Goal: Transaction & Acquisition: Book appointment/travel/reservation

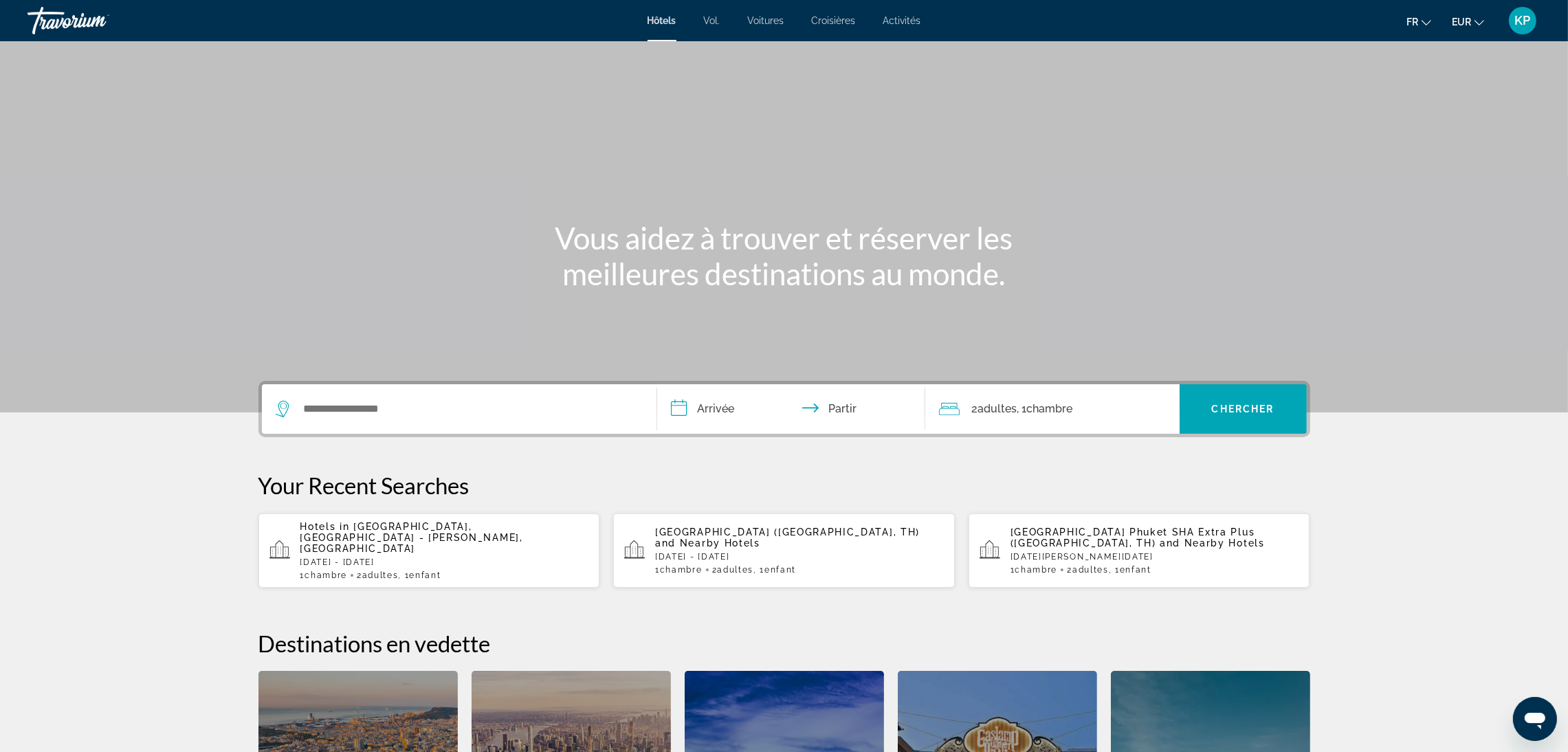
click at [362, 557] on p "[DATE] - [DATE]" at bounding box center [444, 562] width 288 height 9
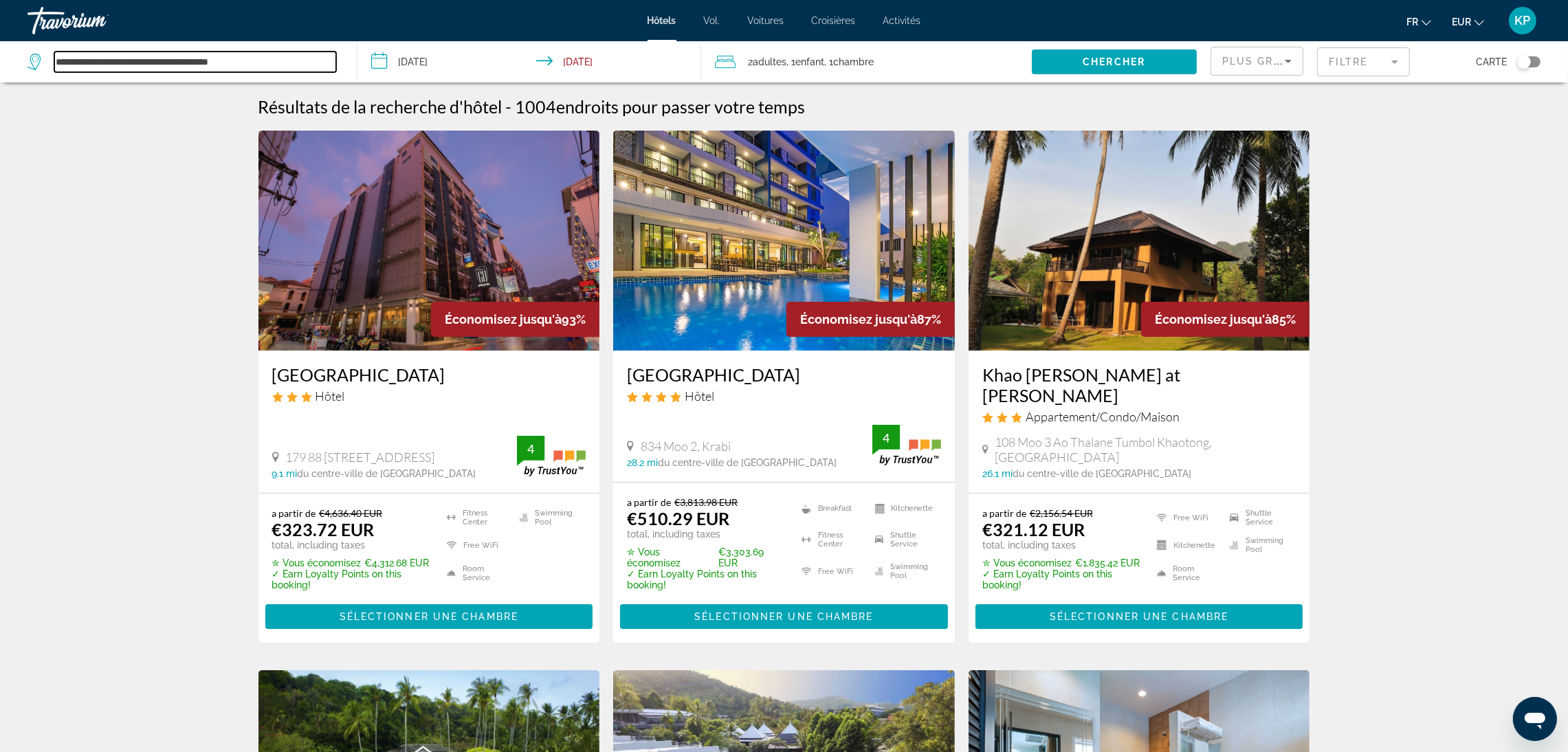
drag, startPoint x: 314, startPoint y: 66, endPoint x: 5, endPoint y: 47, distance: 309.6
click at [5, 47] on app-destination-search "**********" at bounding box center [178, 62] width 358 height 41
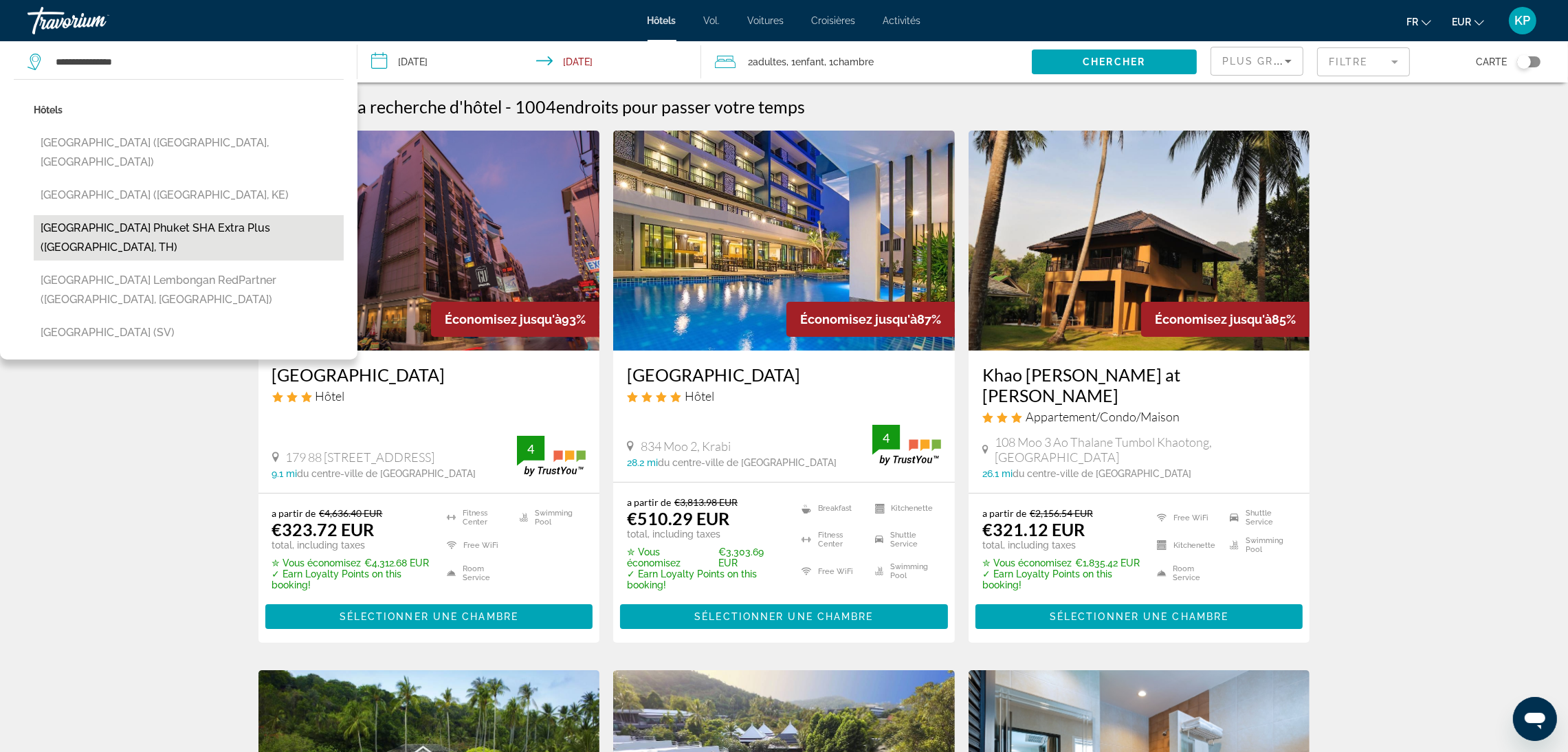
click at [150, 215] on button "[GEOGRAPHIC_DATA] Phuket SHA Extra Plus ([GEOGRAPHIC_DATA], TH)" at bounding box center [189, 238] width 310 height 46
type input "**********"
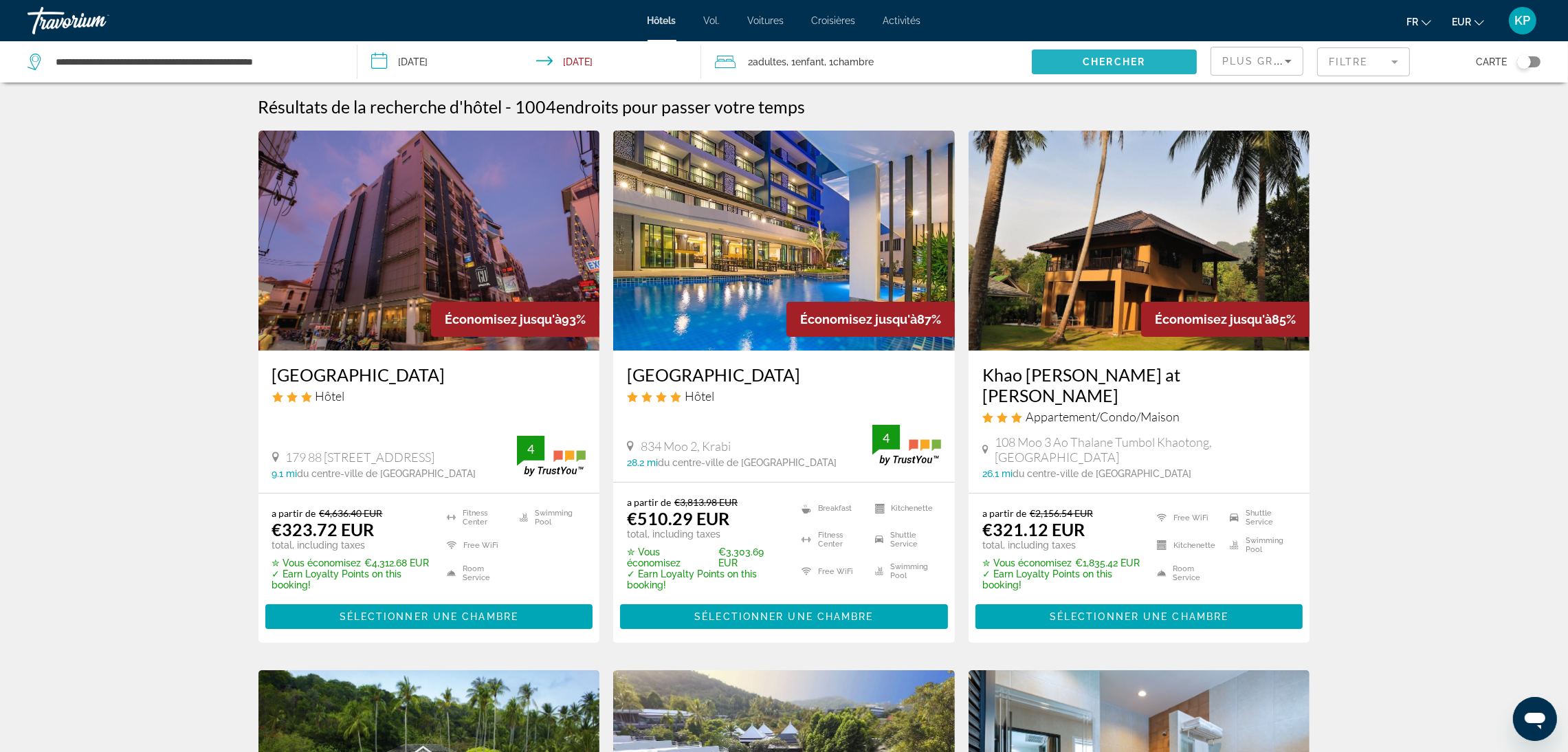
click at [1110, 63] on span "Chercher" at bounding box center [1114, 62] width 63 height 11
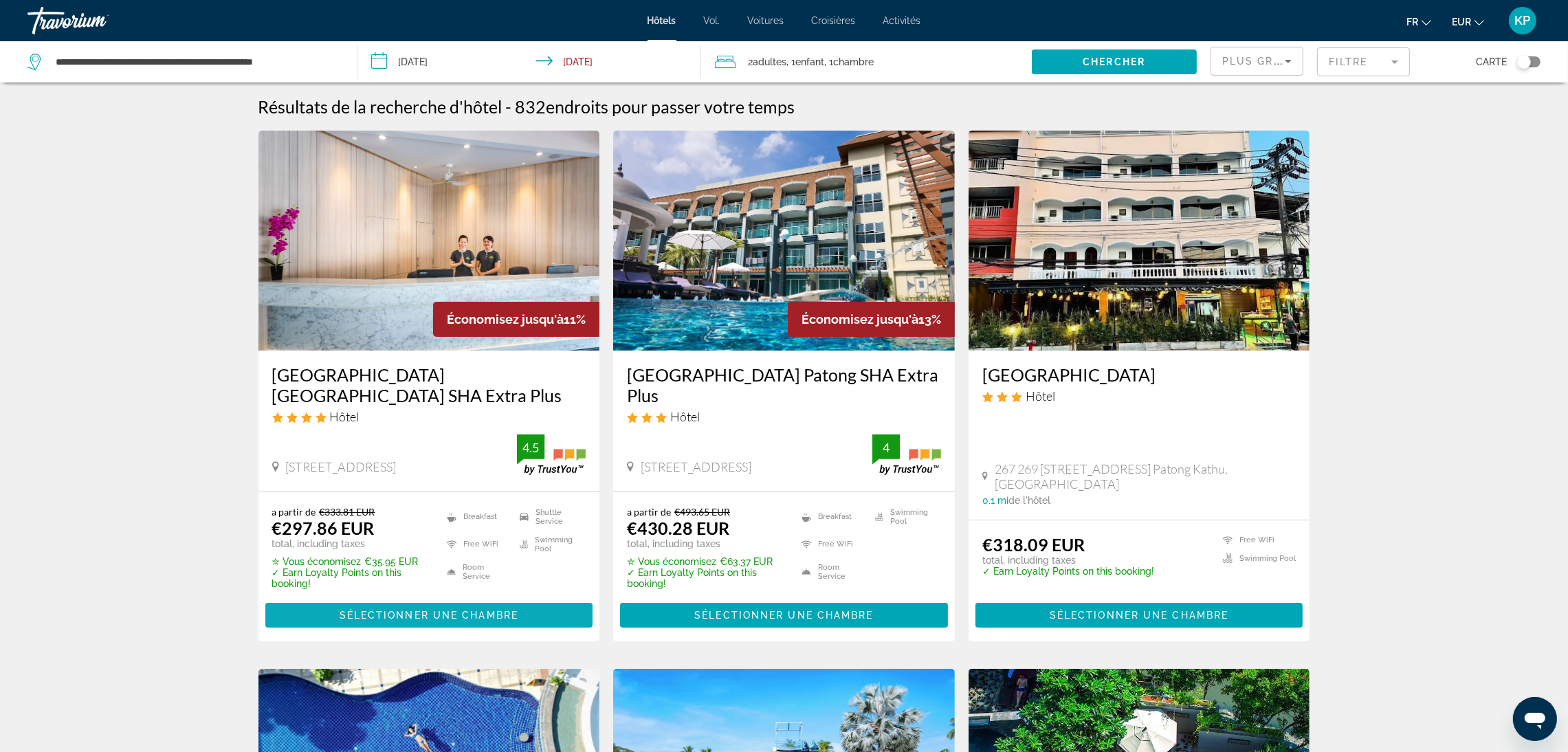
click at [397, 623] on span "Contenu principal" at bounding box center [430, 615] width 328 height 33
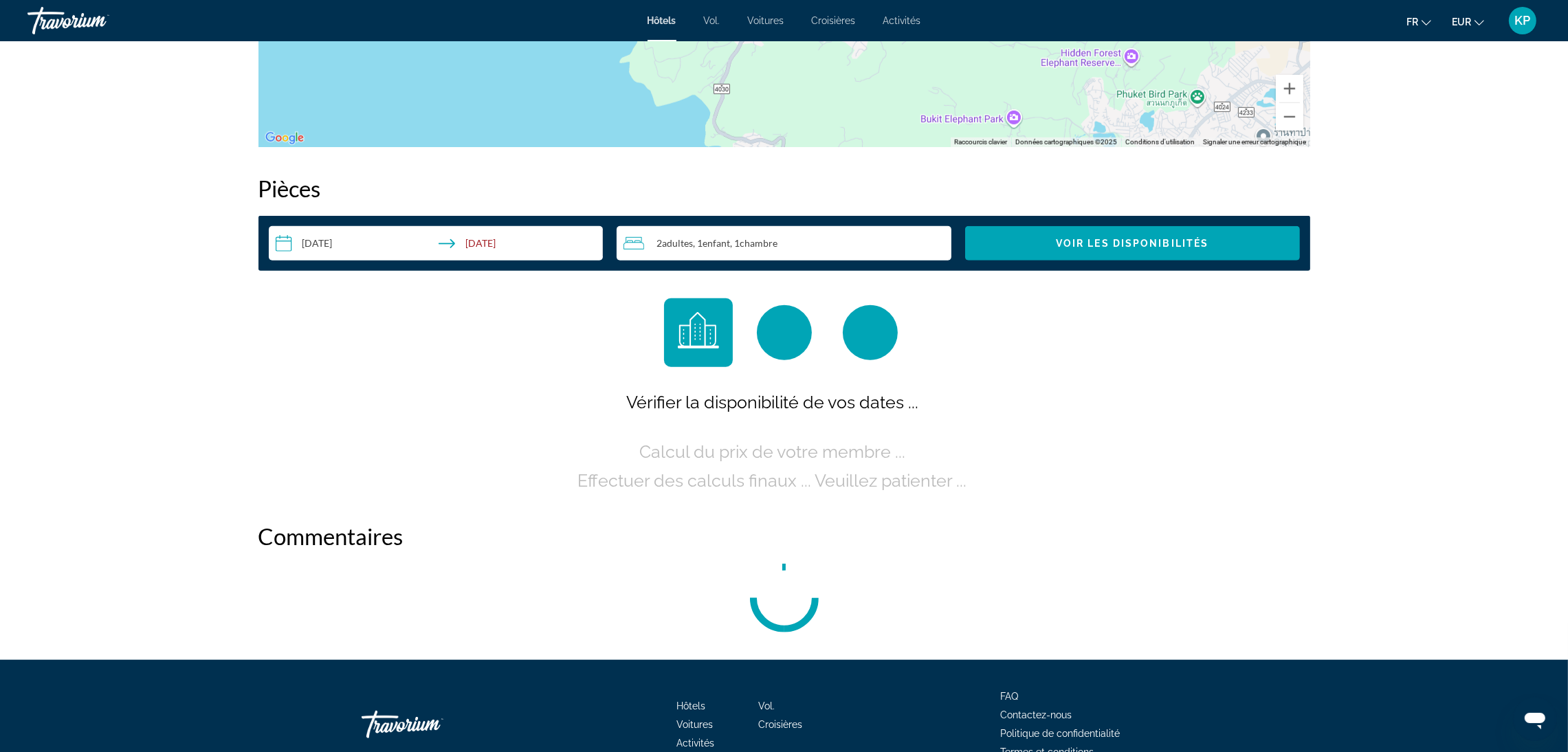
scroll to position [1650, 0]
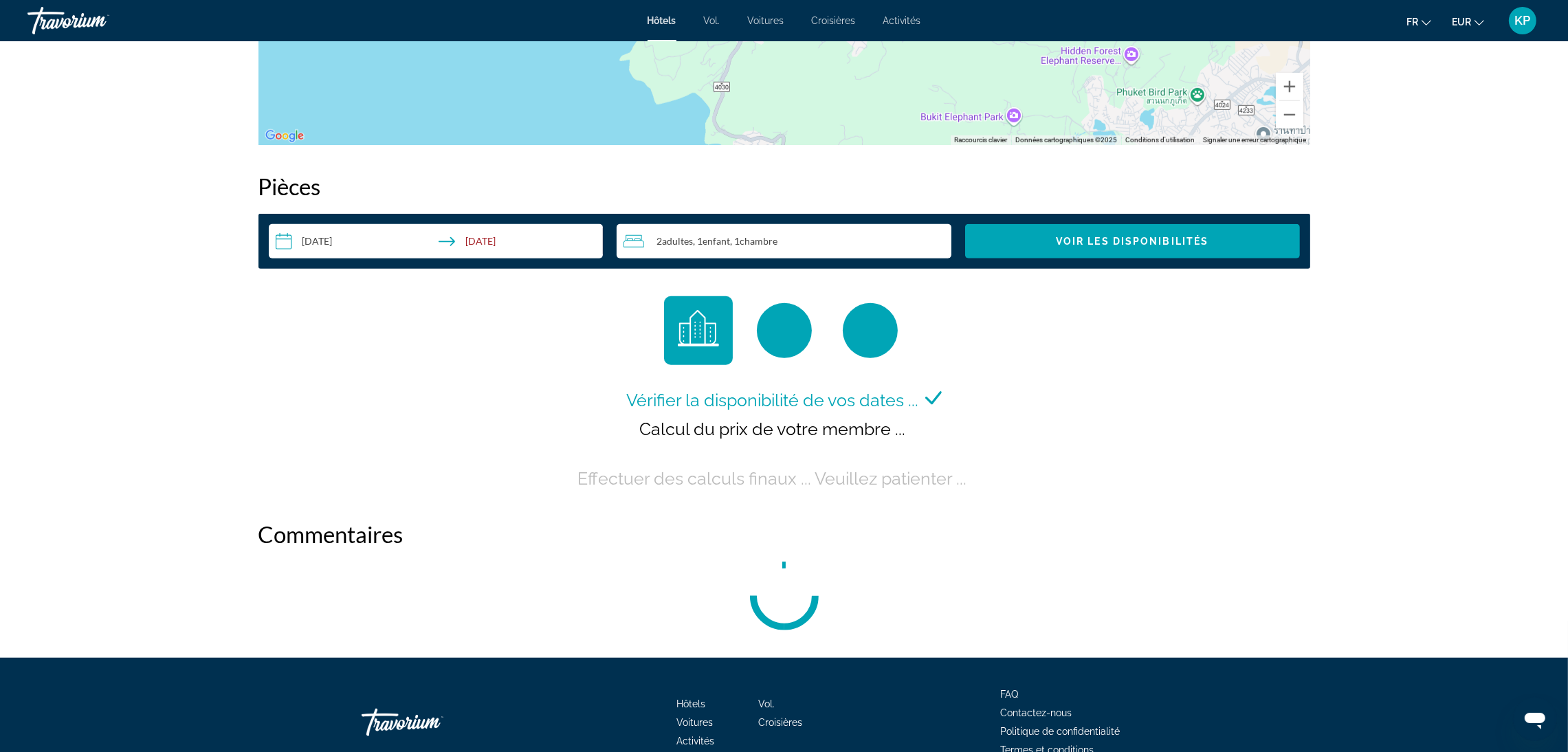
click at [799, 248] on div "2 Adulte Adultes , 1 Enfant Enfants , 1 Chambre pièces" at bounding box center [787, 242] width 328 height 17
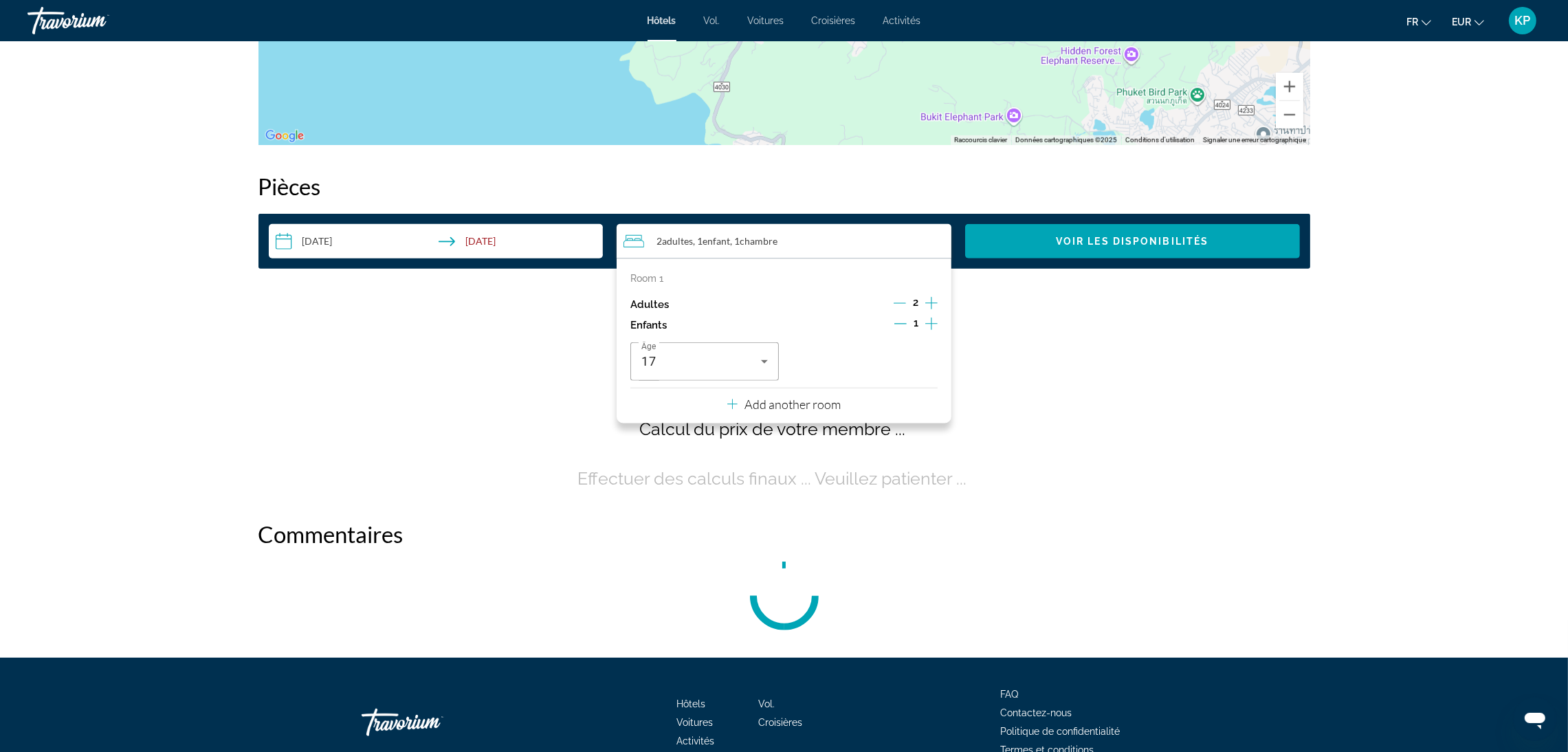
click at [1046, 409] on div "Vérifier la disponibilité de vos dates ... Calcul du prix de votre membre ... E…" at bounding box center [784, 394] width 1051 height 196
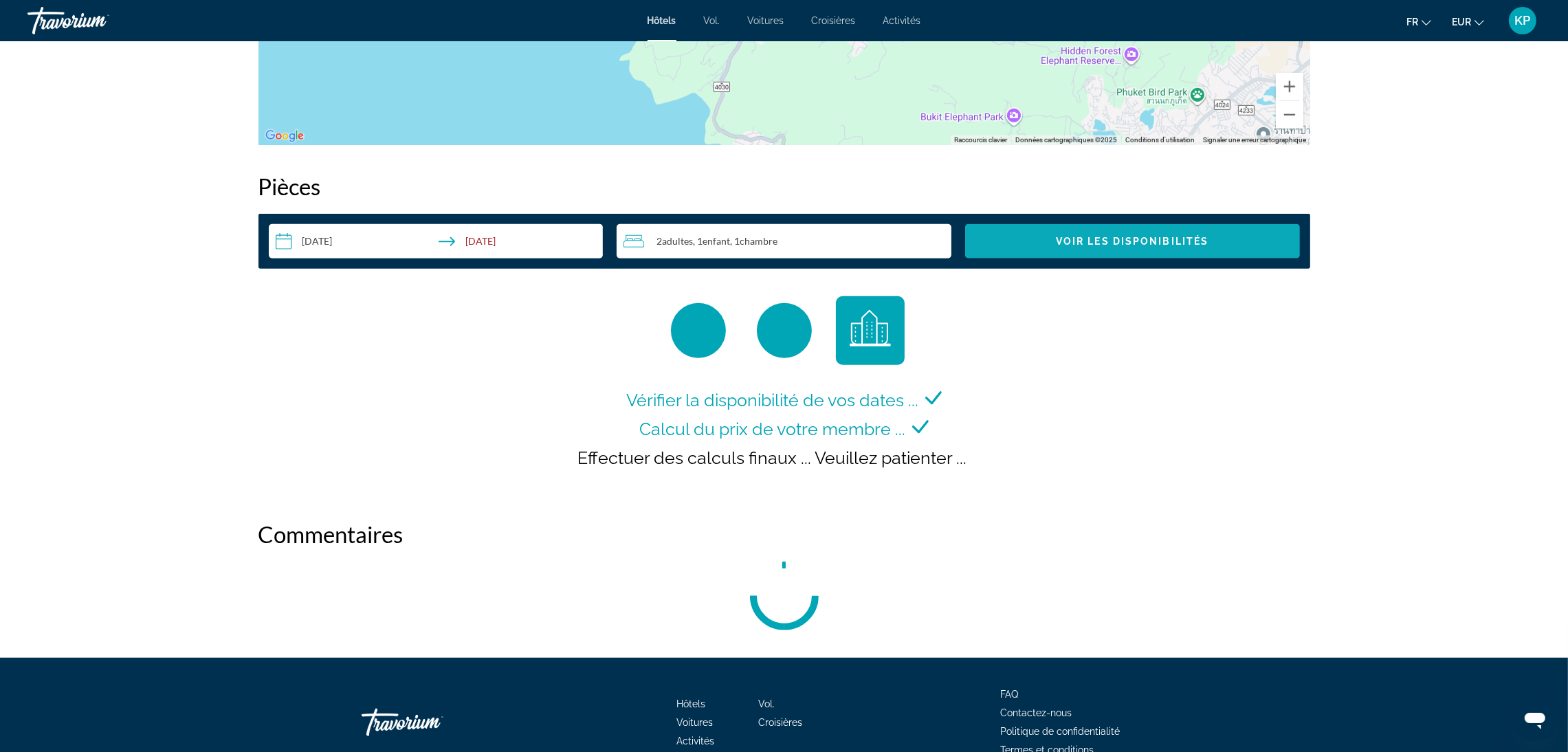
click at [1120, 244] on span "Voir les disponibilités" at bounding box center [1132, 241] width 152 height 11
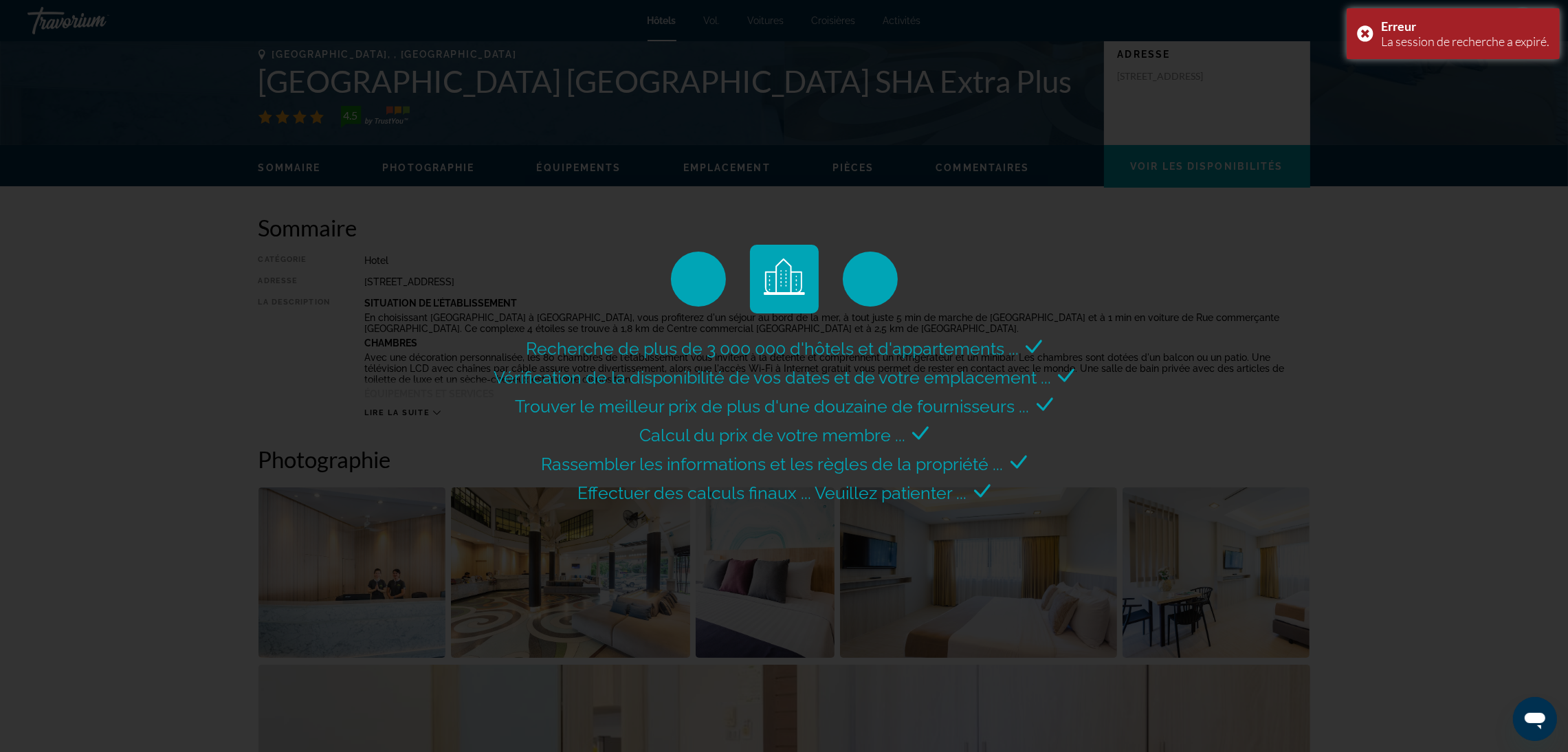
scroll to position [0, 0]
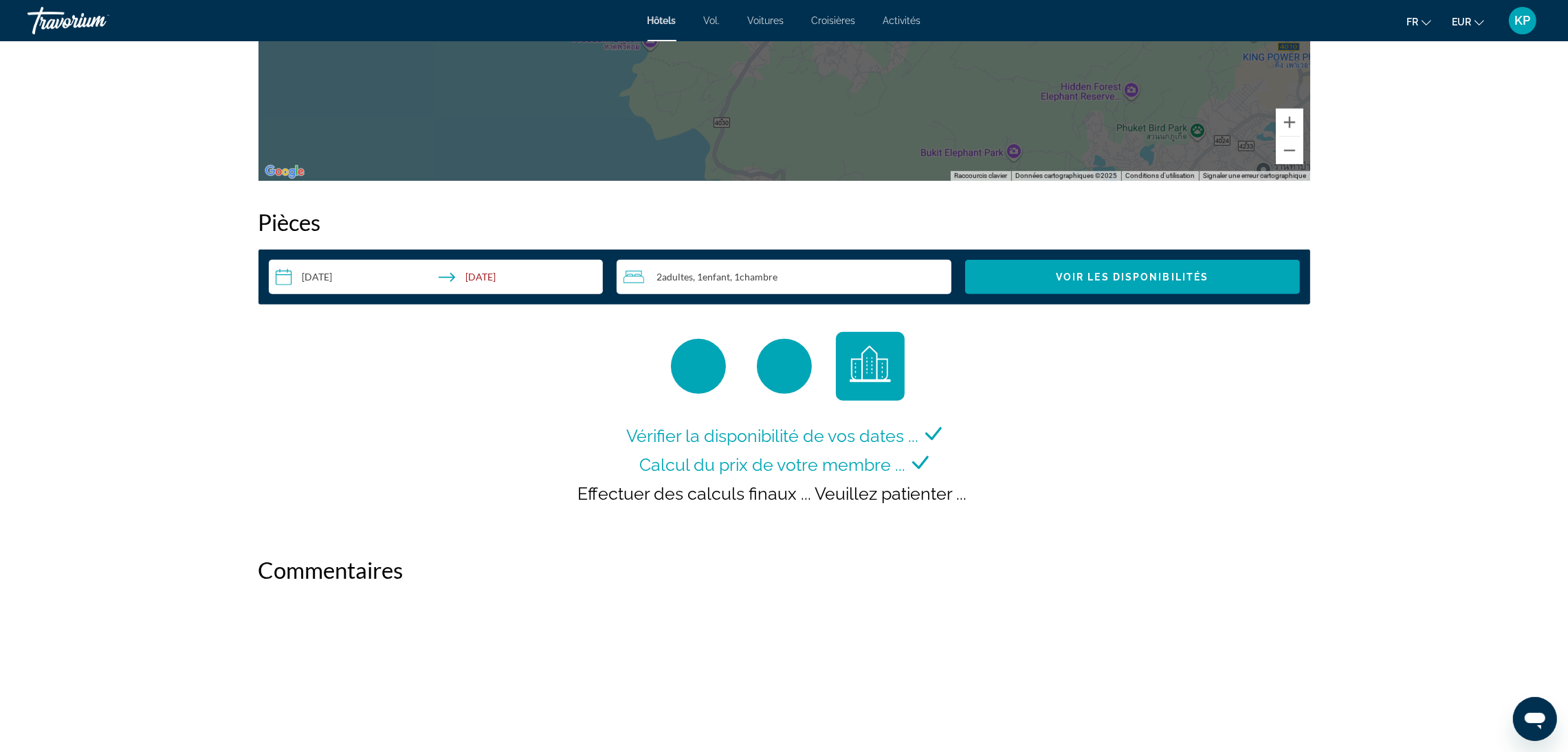
scroll to position [1650, 0]
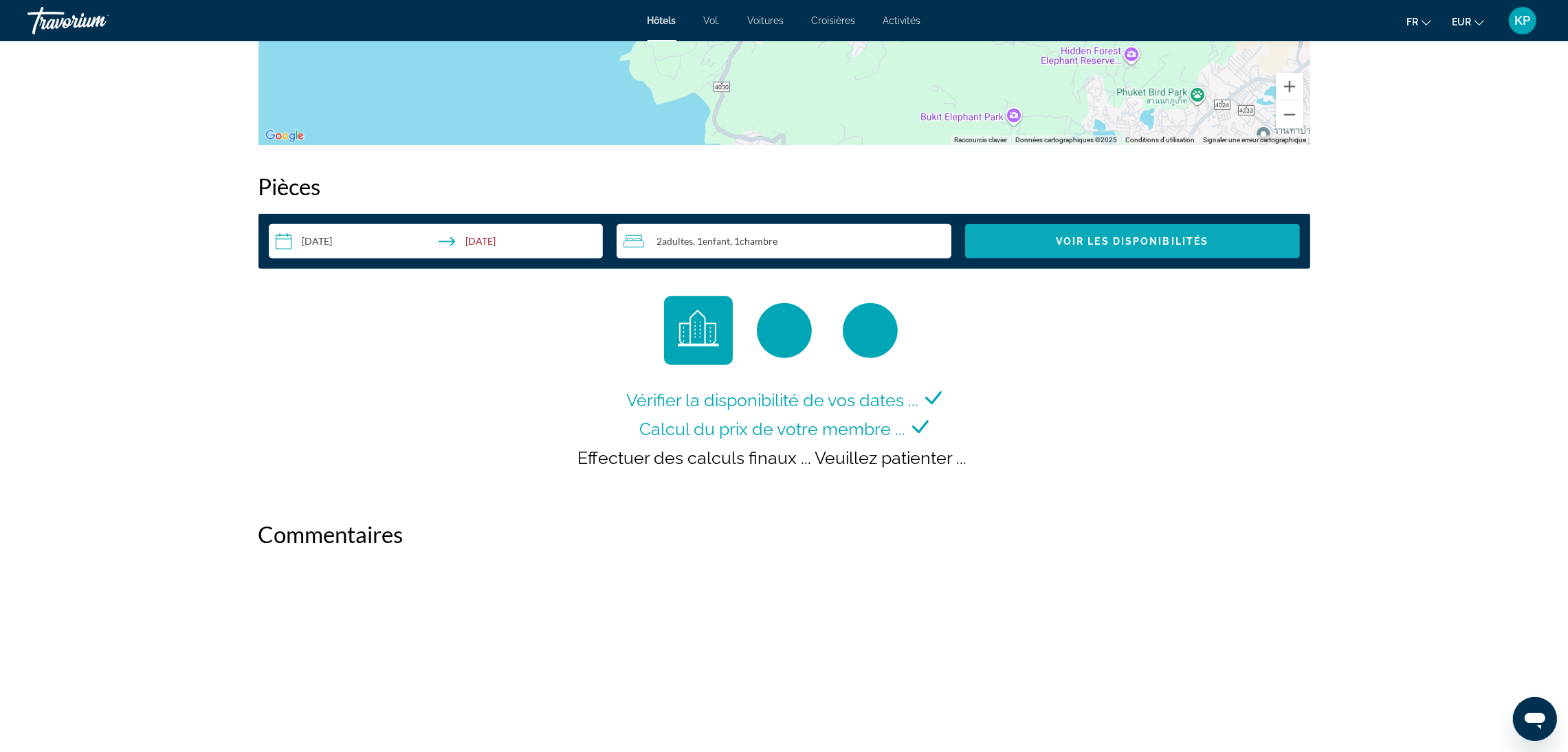
click at [1051, 240] on span "Search widget" at bounding box center [1132, 241] width 335 height 33
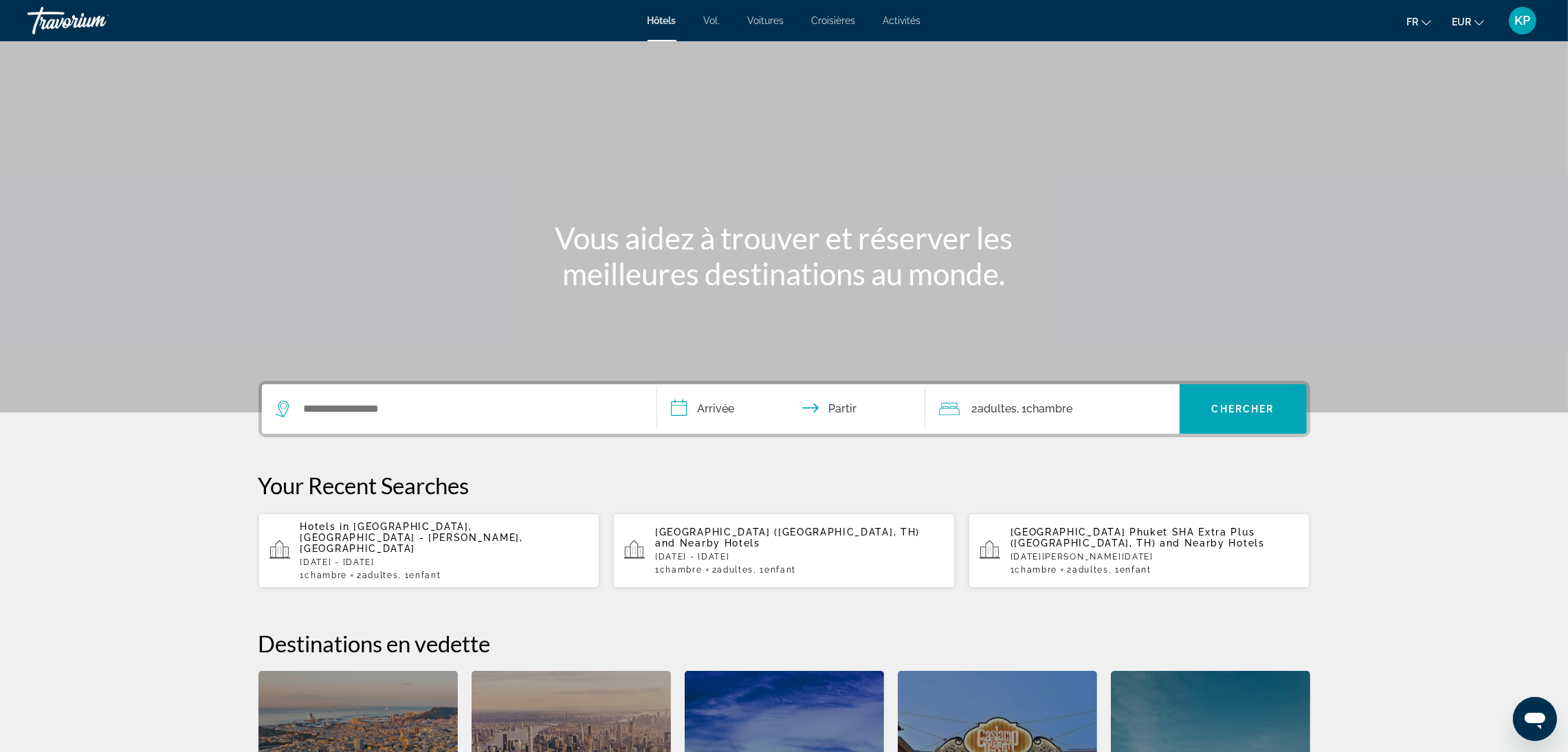
click at [420, 535] on p "Hotels in [GEOGRAPHIC_DATA], [GEOGRAPHIC_DATA] - [PERSON_NAME], [GEOGRAPHIC_DAT…" at bounding box center [444, 537] width 288 height 33
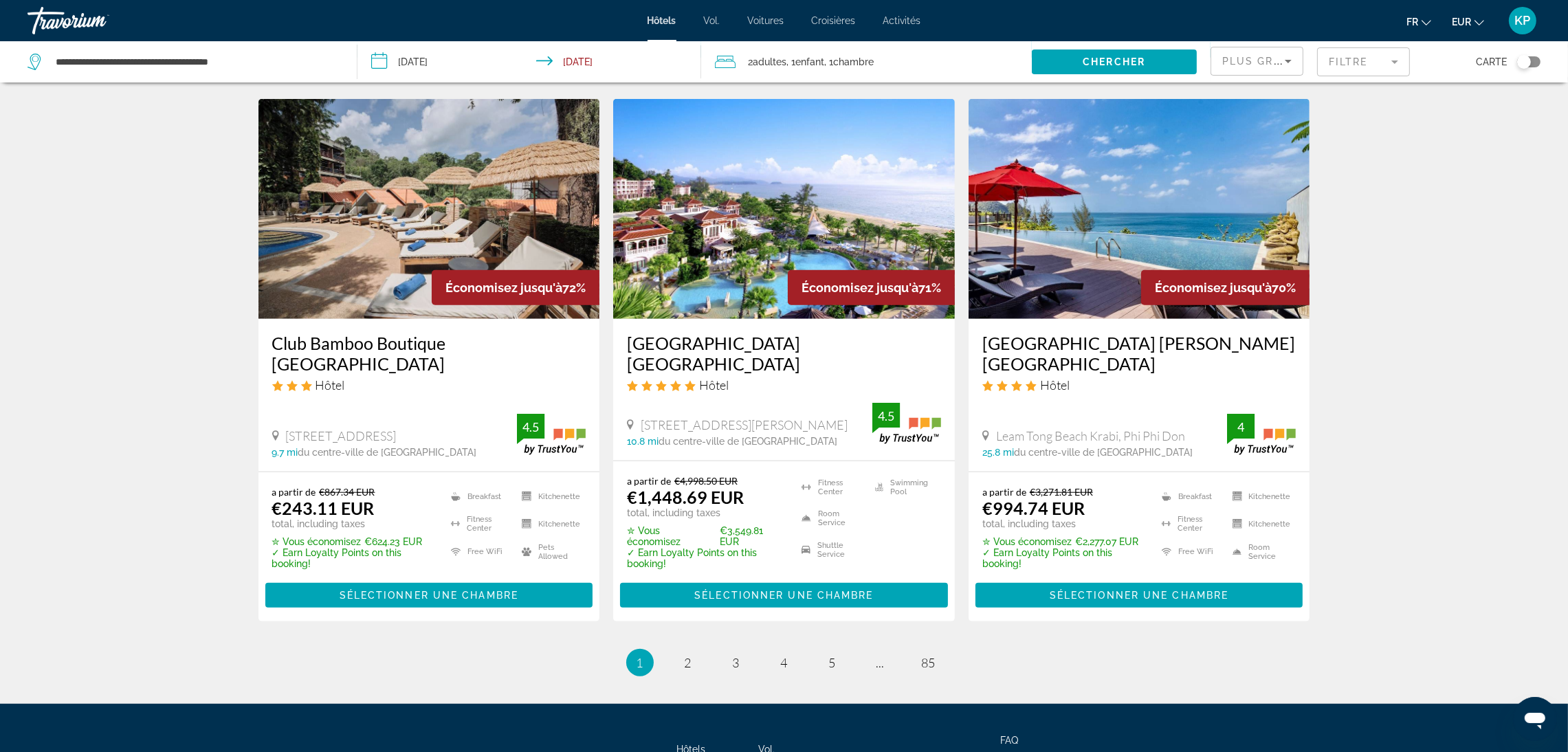
scroll to position [1726, 0]
